Goal: Book appointment/travel/reservation

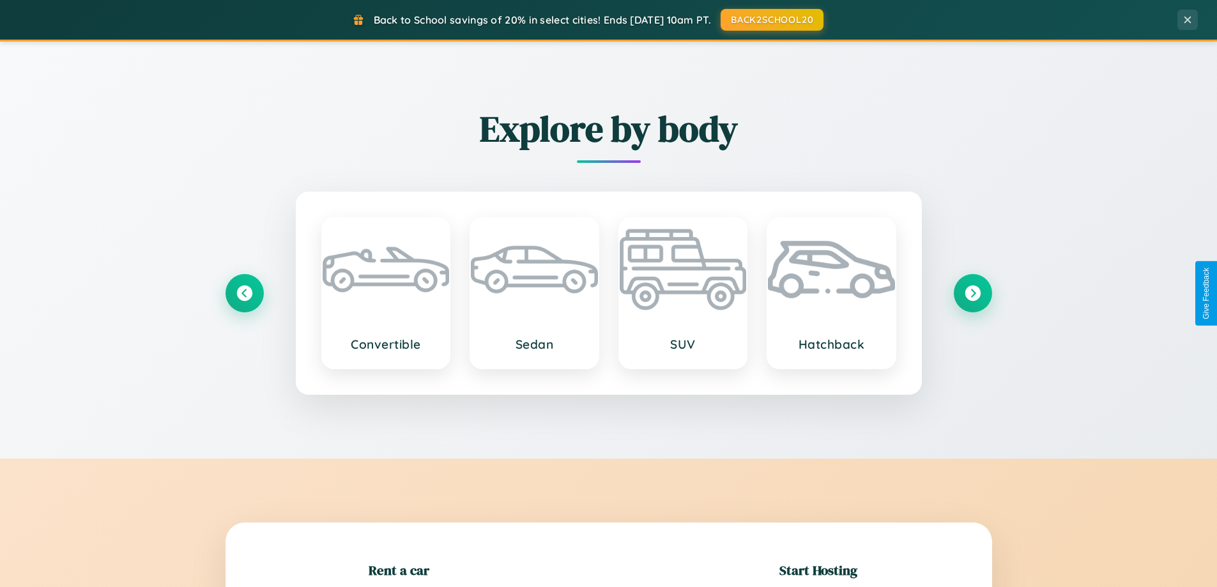
scroll to position [276, 0]
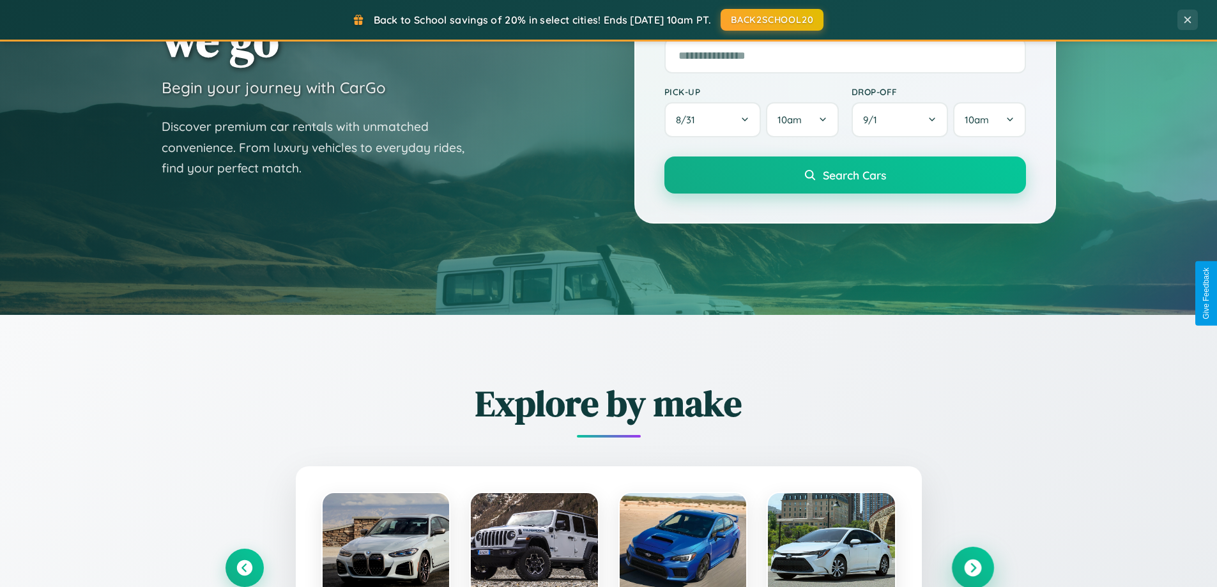
click at [973, 568] on icon at bounding box center [972, 568] width 17 height 17
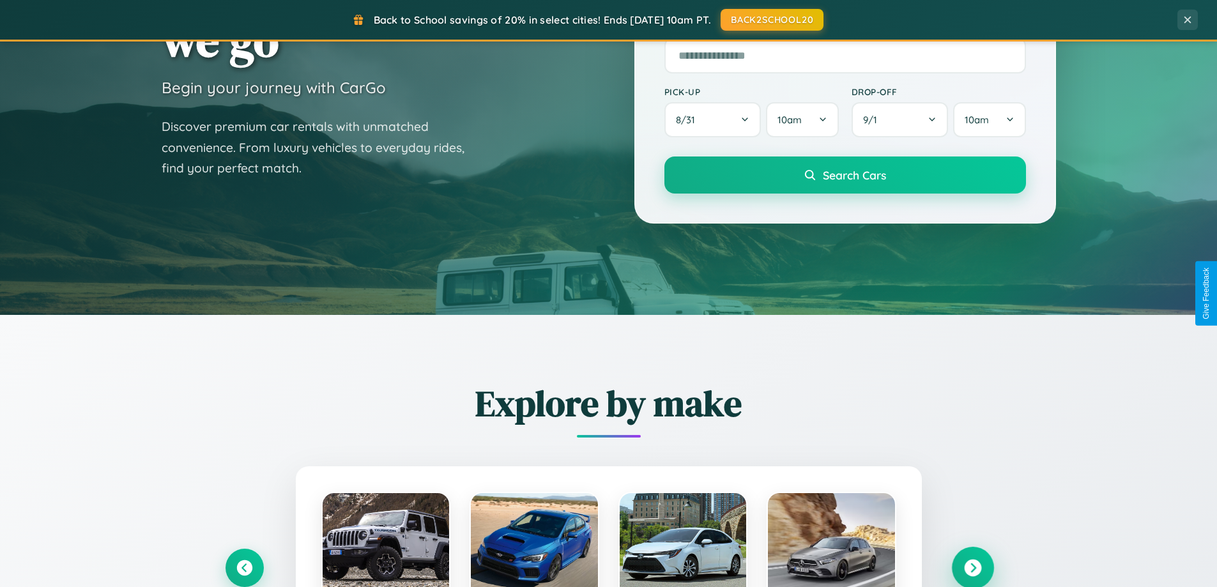
click at [973, 567] on icon at bounding box center [972, 568] width 17 height 17
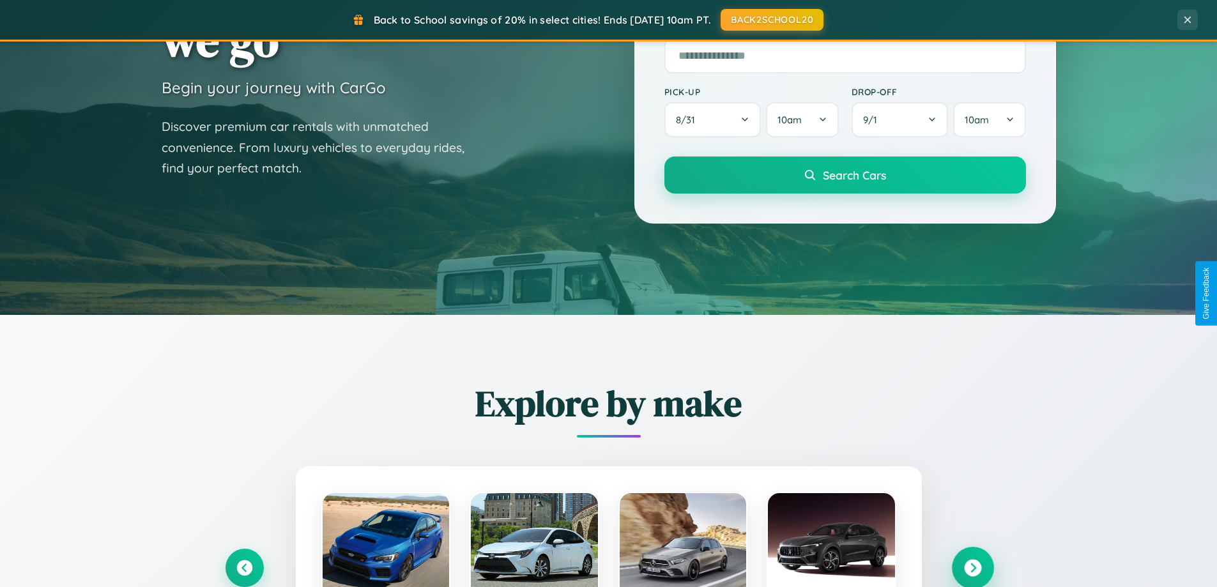
click at [973, 567] on icon at bounding box center [972, 568] width 17 height 17
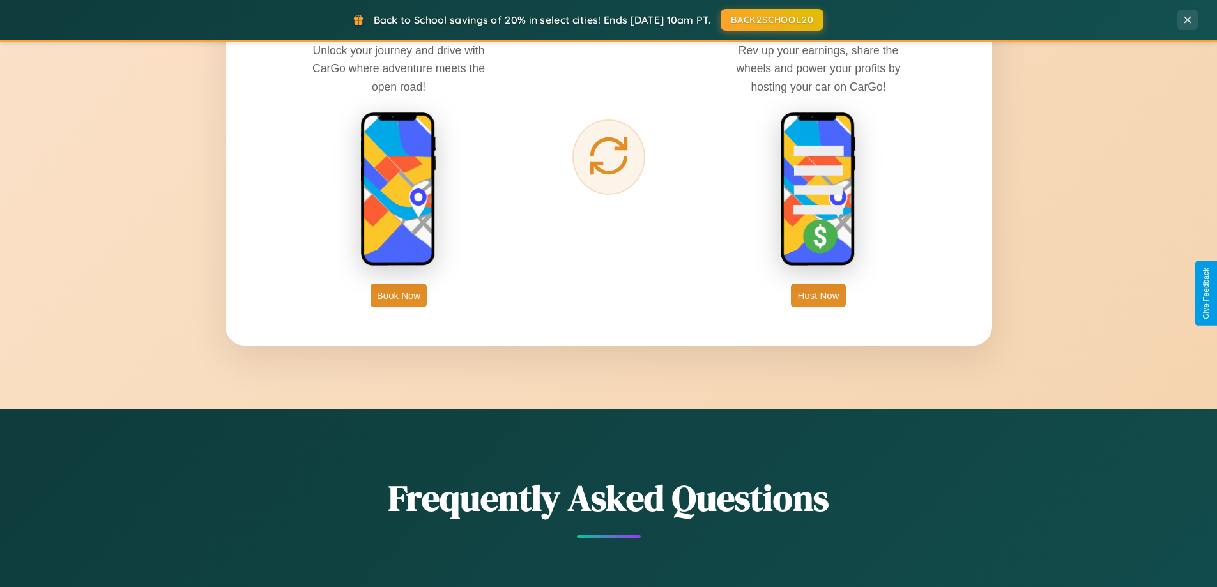
scroll to position [2053, 0]
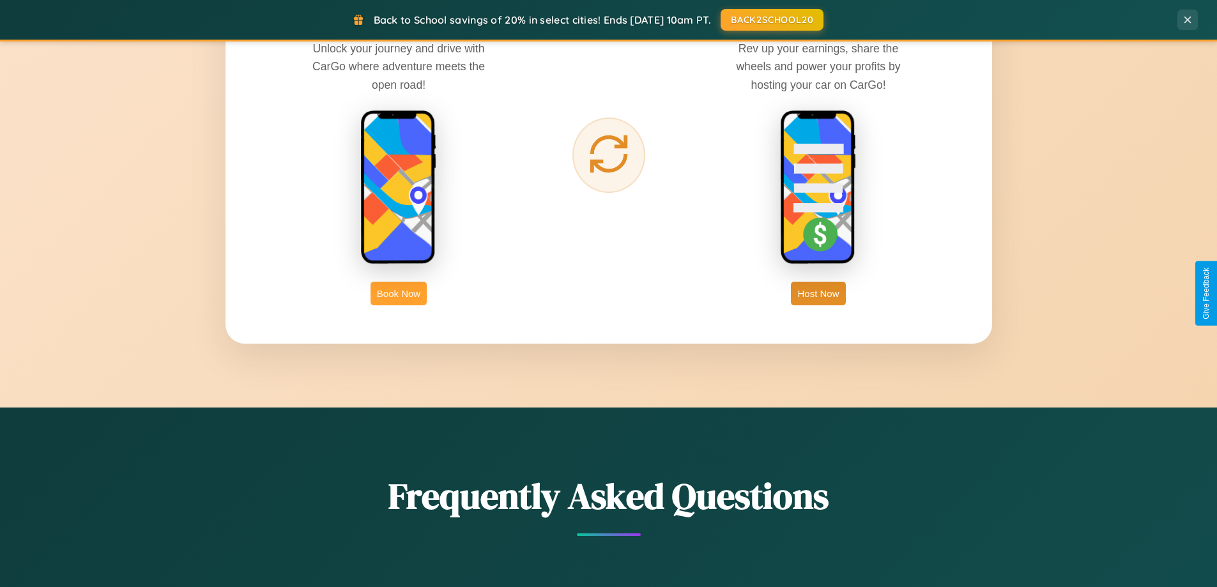
click at [399, 293] on button "Book Now" at bounding box center [399, 294] width 56 height 24
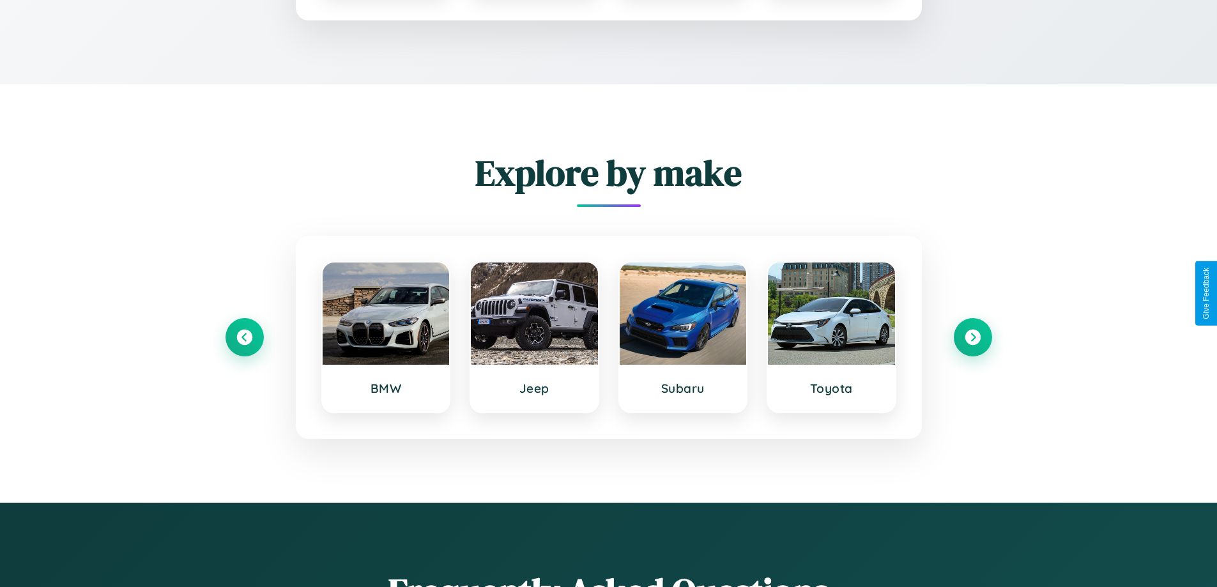
scroll to position [173, 0]
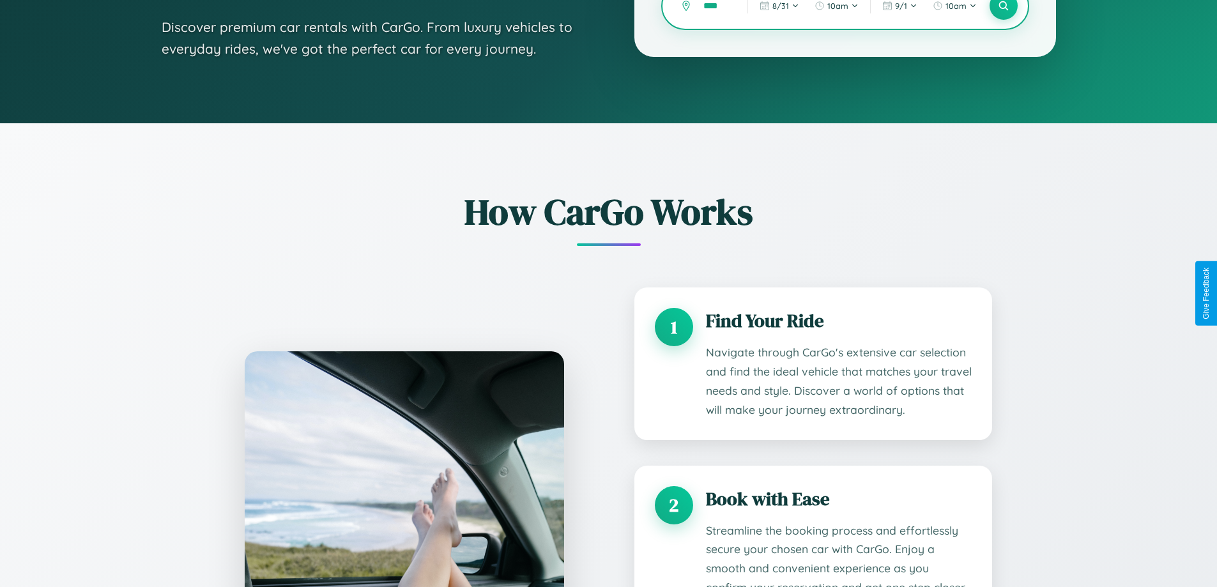
type input "*****"
